Goal: Transaction & Acquisition: Purchase product/service

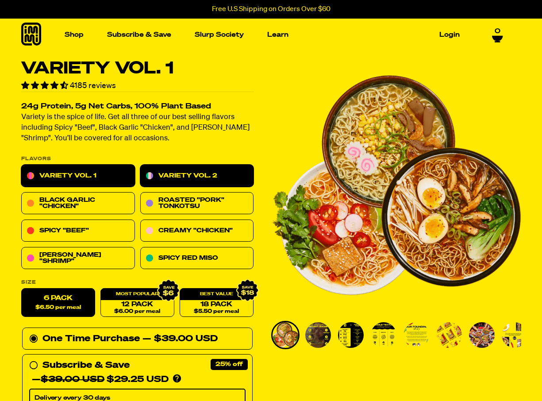
click at [208, 184] on link "Variety Vol. 2" at bounding box center [197, 176] width 114 height 22
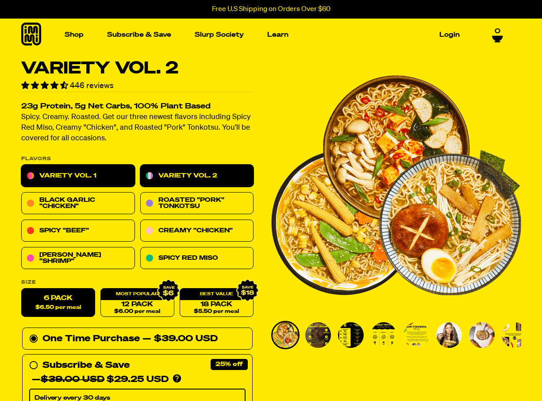
click at [96, 168] on link "Variety Vol. 1" at bounding box center [78, 176] width 114 height 22
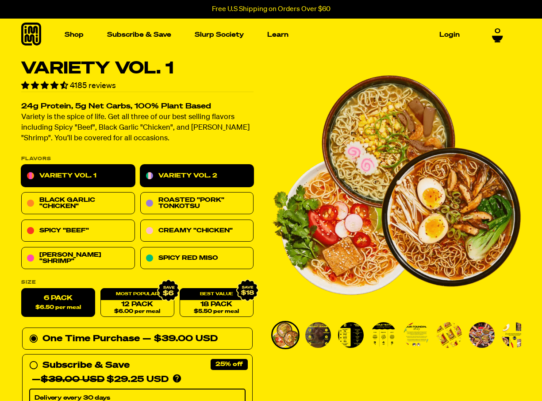
click at [221, 173] on link "Variety Vol. 2" at bounding box center [197, 176] width 114 height 22
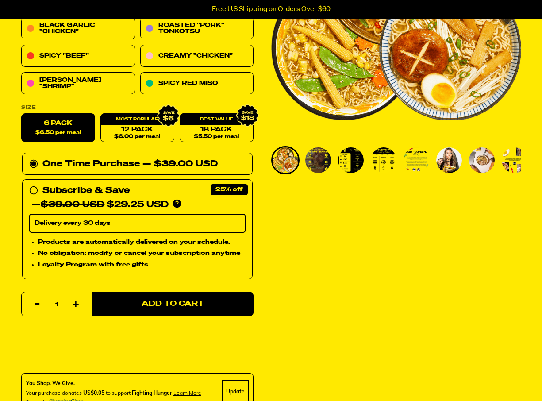
scroll to position [176, 0]
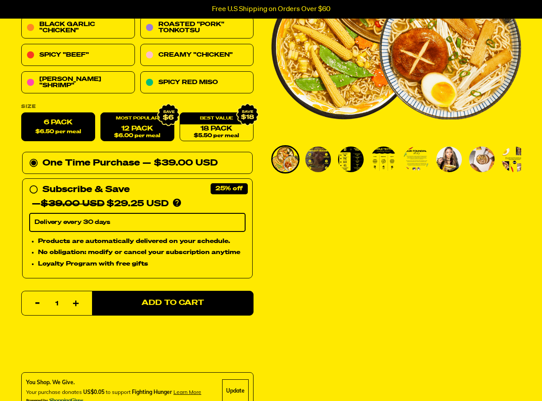
click at [137, 130] on link "12 Pack $6.00 per meal" at bounding box center [137, 127] width 74 height 29
radio input "false"
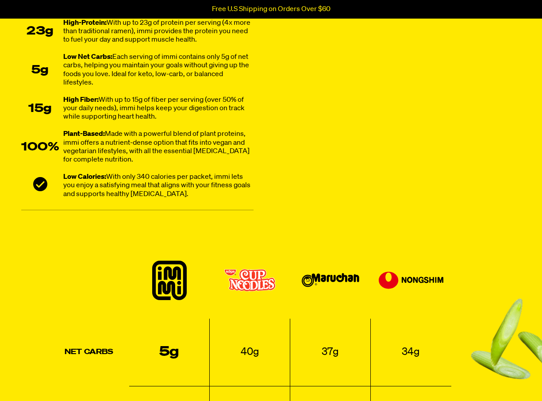
scroll to position [718, 0]
